Goal: Obtain resource: Download file/media

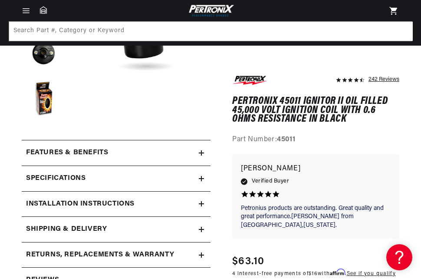
scroll to position [174, 0]
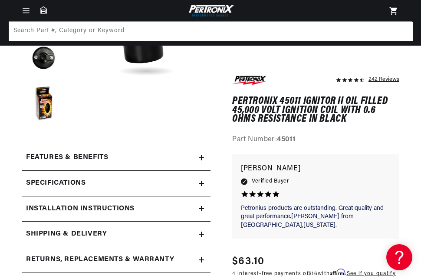
click at [183, 155] on div "Features & Benefits" at bounding box center [110, 157] width 177 height 11
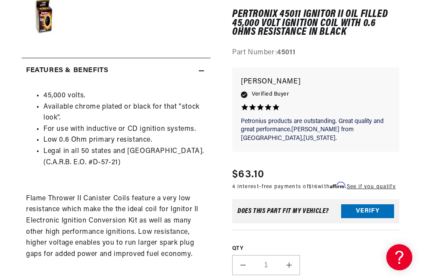
scroll to position [0, 263]
click at [22, 58] on summary "Features & Benefits" at bounding box center [116, 70] width 189 height 25
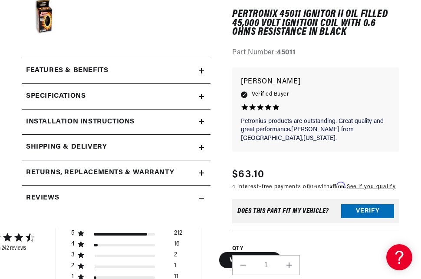
scroll to position [0, 0]
click at [120, 69] on div "Features & Benefits" at bounding box center [110, 70] width 177 height 11
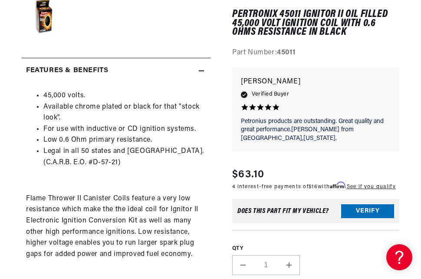
scroll to position [0, 263]
click at [22, 58] on summary "Features & Benefits" at bounding box center [116, 70] width 189 height 25
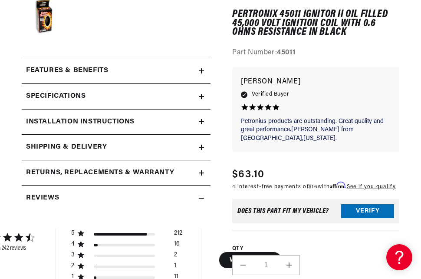
scroll to position [0, 0]
click at [22, 58] on summary "Features & Benefits" at bounding box center [116, 70] width 189 height 25
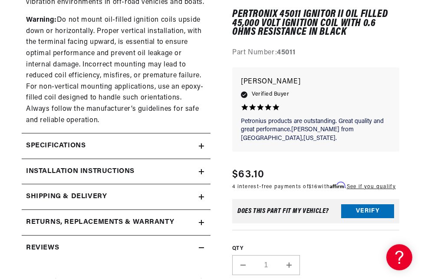
scroll to position [651, 0]
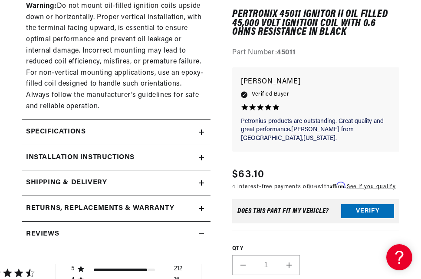
click at [173, 129] on div "Specifications" at bounding box center [110, 131] width 177 height 11
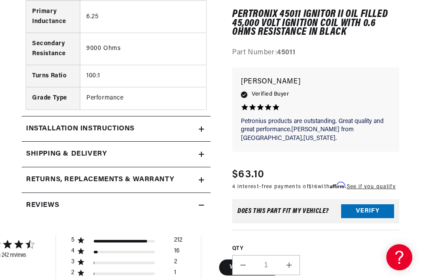
scroll to position [1389, 0]
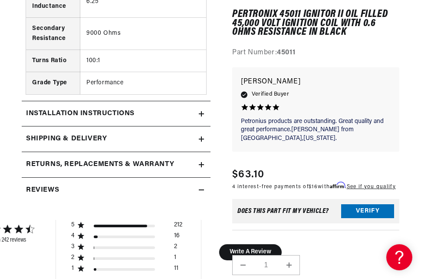
click at [178, 115] on div "Installation instructions" at bounding box center [110, 113] width 177 height 11
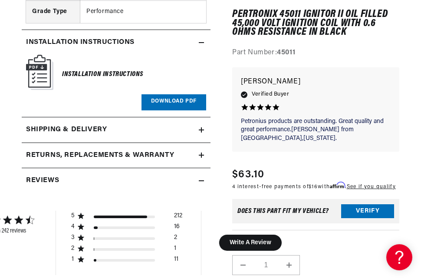
scroll to position [0, 0]
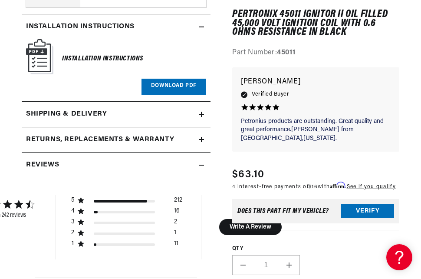
click at [170, 83] on link "Download PDF" at bounding box center [173, 87] width 65 height 16
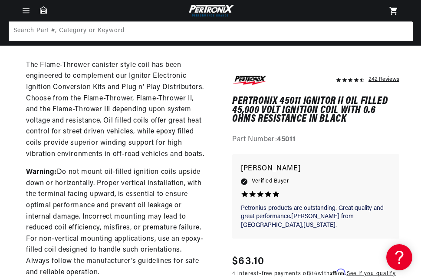
scroll to position [260, 0]
